Goal: Task Accomplishment & Management: Manage account settings

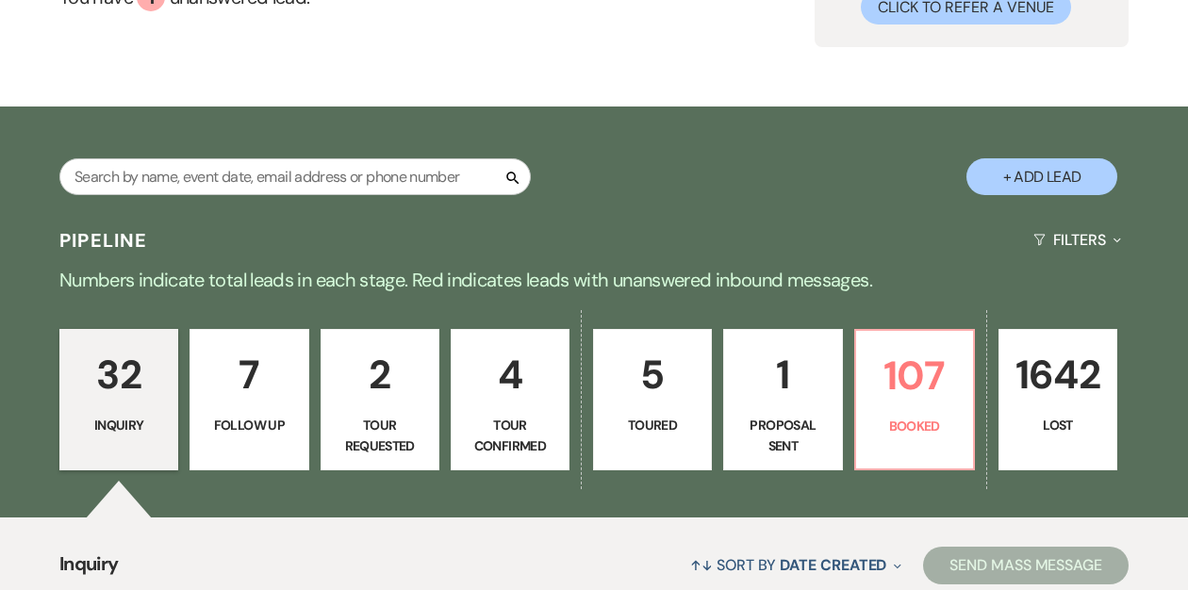
scroll to position [211, 0]
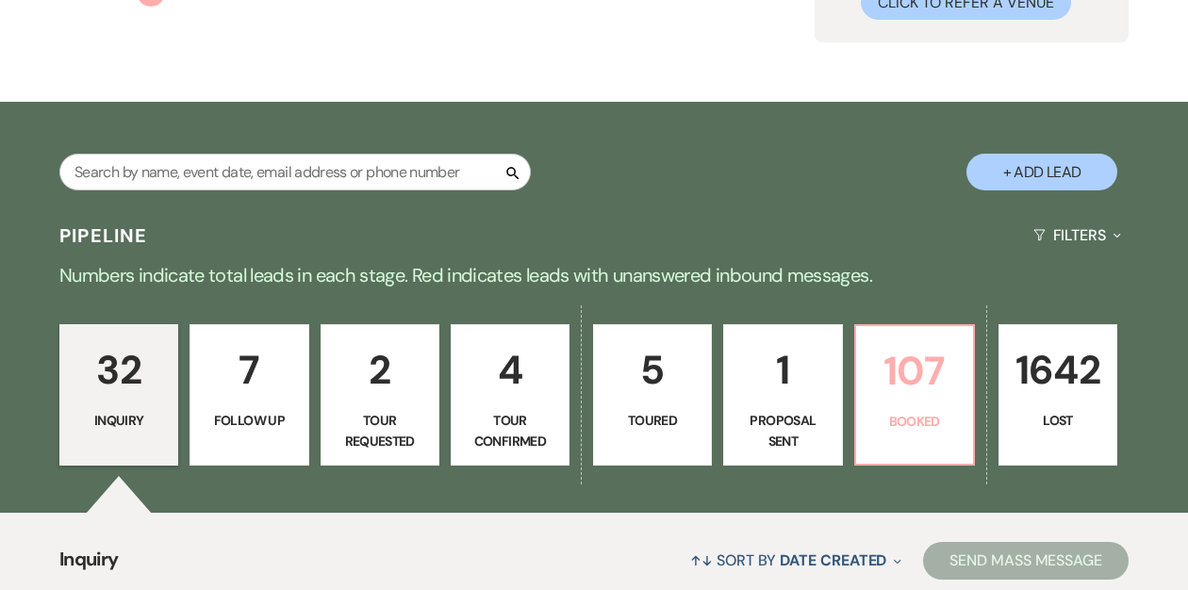
click at [892, 375] on p "107" at bounding box center [915, 371] width 94 height 63
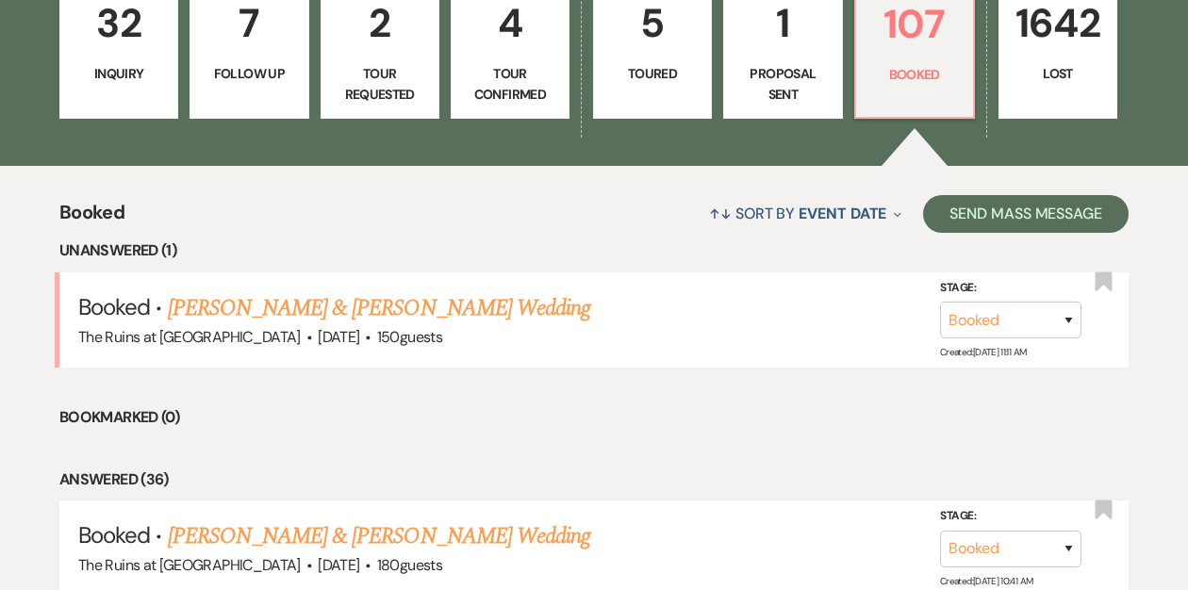
scroll to position [557, 0]
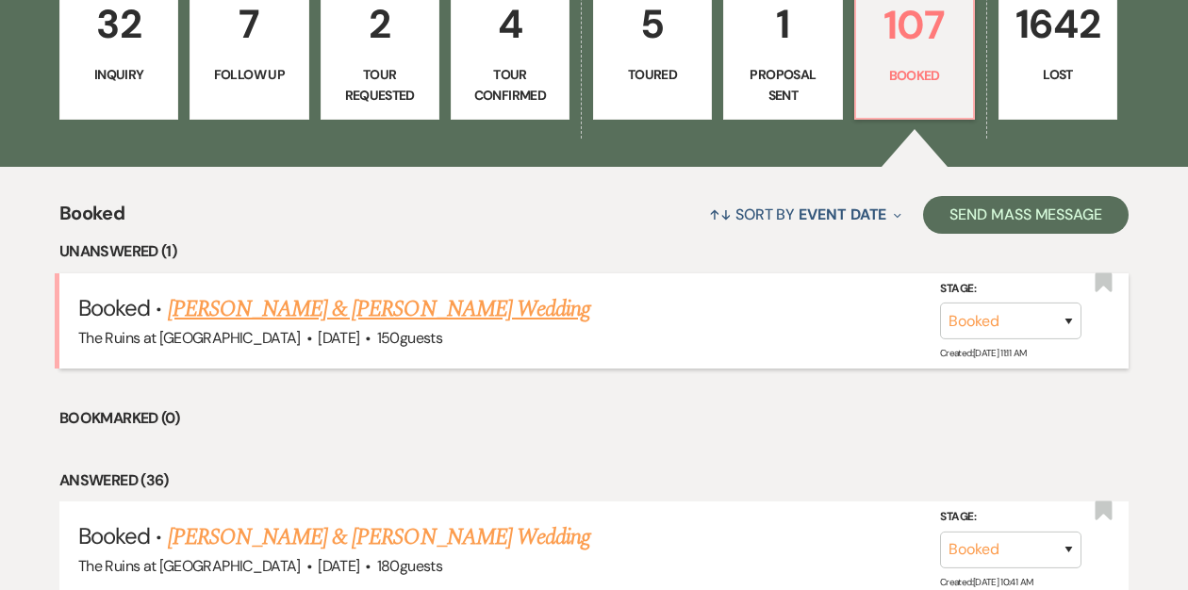
click at [382, 307] on link "Alex Fafoutis & Lenore Shickmanter's Wedding" at bounding box center [379, 309] width 423 height 34
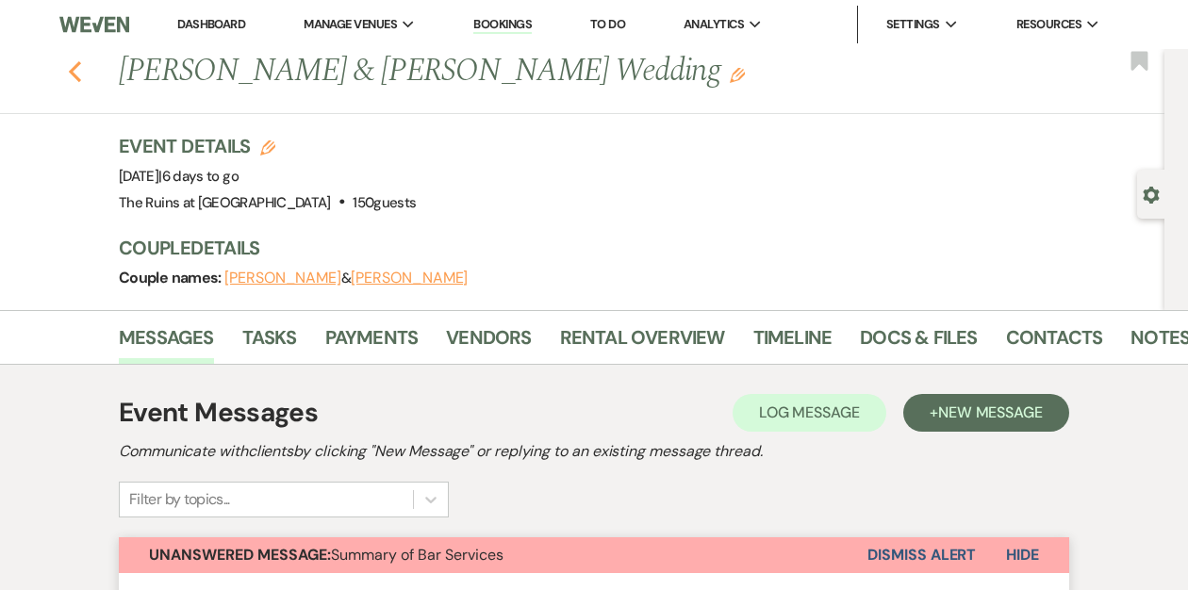
click at [71, 72] on use "button" at bounding box center [75, 71] width 12 height 21
